Goal: Navigation & Orientation: Find specific page/section

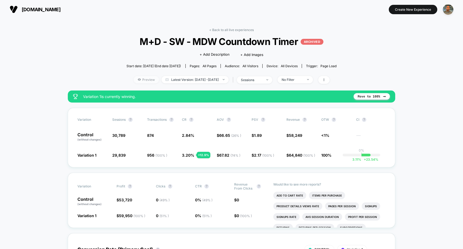
click at [141, 82] on span "Preview" at bounding box center [146, 79] width 25 height 7
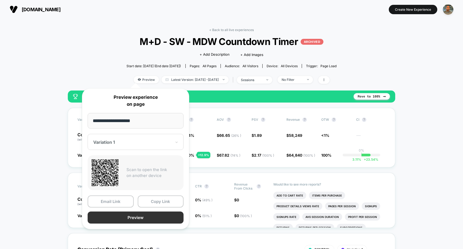
click at [163, 219] on button "Preview" at bounding box center [136, 217] width 96 height 12
